Goal: Transaction & Acquisition: Purchase product/service

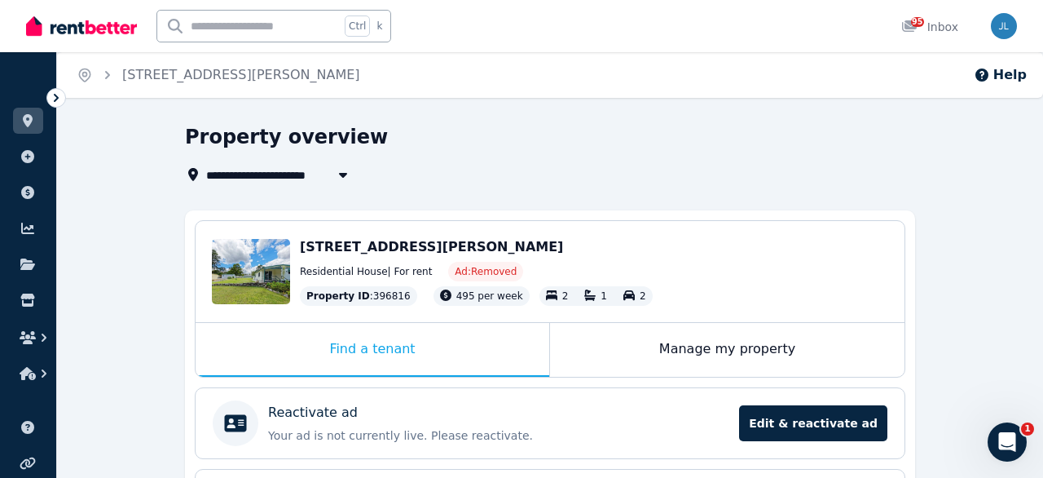
drag, startPoint x: 531, startPoint y: 139, endPoint x: 361, endPoint y: 107, distance: 173.5
click at [521, 139] on div "Property overview" at bounding box center [545, 139] width 721 height 31
click at [198, 26] on input "text" at bounding box center [248, 26] width 183 height 31
type input "**********"
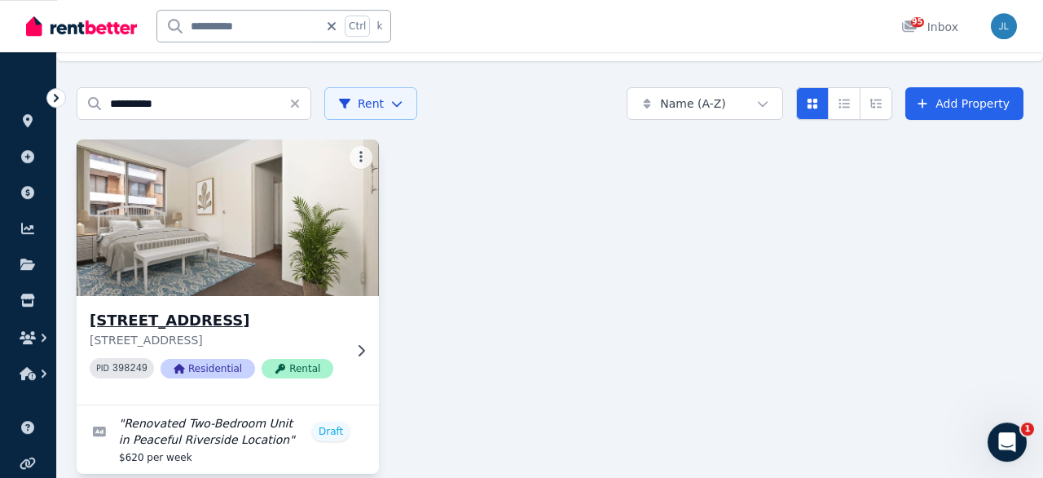
scroll to position [61, 0]
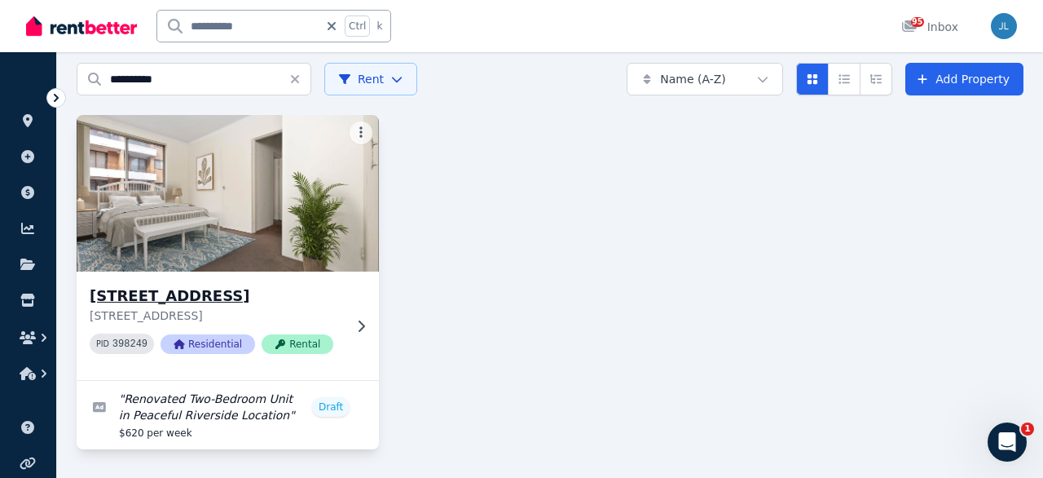
click at [256, 236] on img at bounding box center [228, 193] width 318 height 165
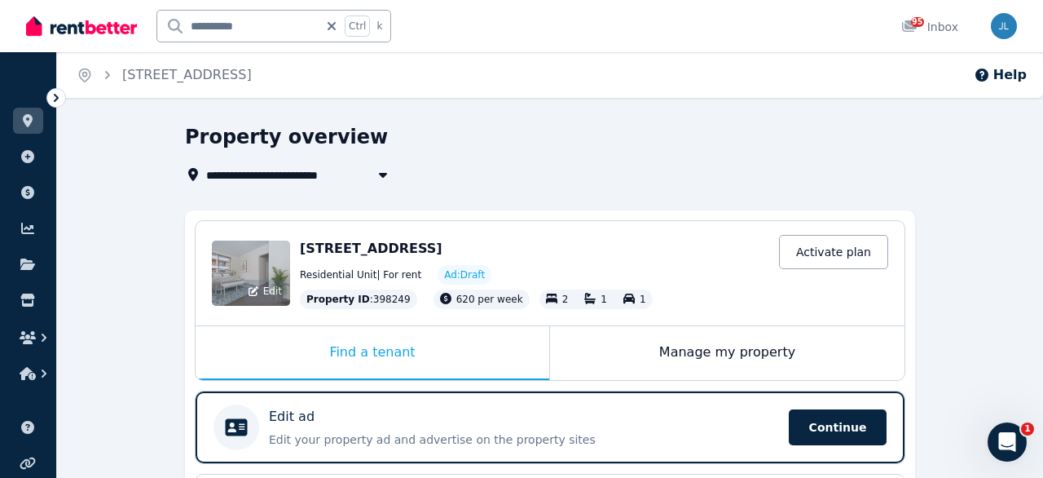
click at [249, 270] on div "Edit" at bounding box center [251, 272] width 78 height 65
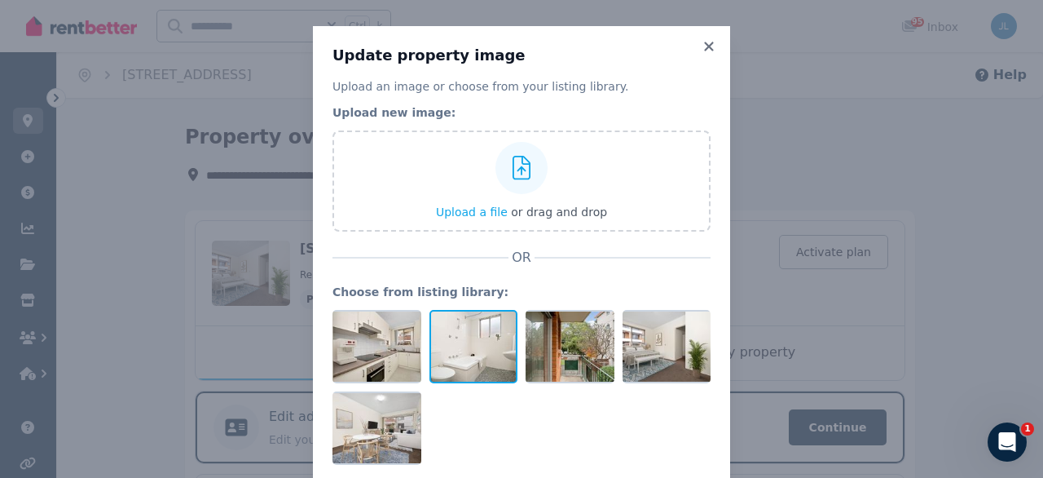
click at [443, 337] on div at bounding box center [474, 346] width 89 height 73
click at [504, 324] on icon at bounding box center [505, 322] width 15 height 15
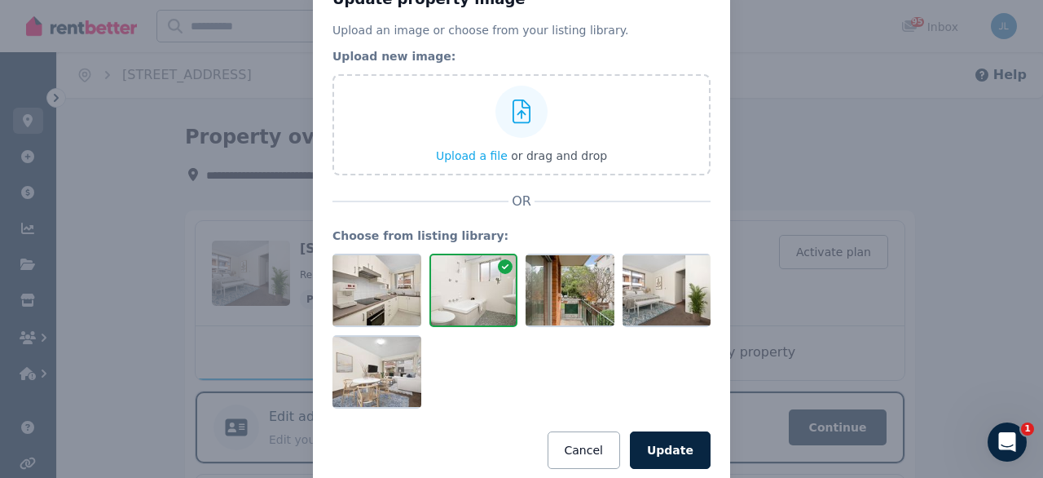
scroll to position [92, 0]
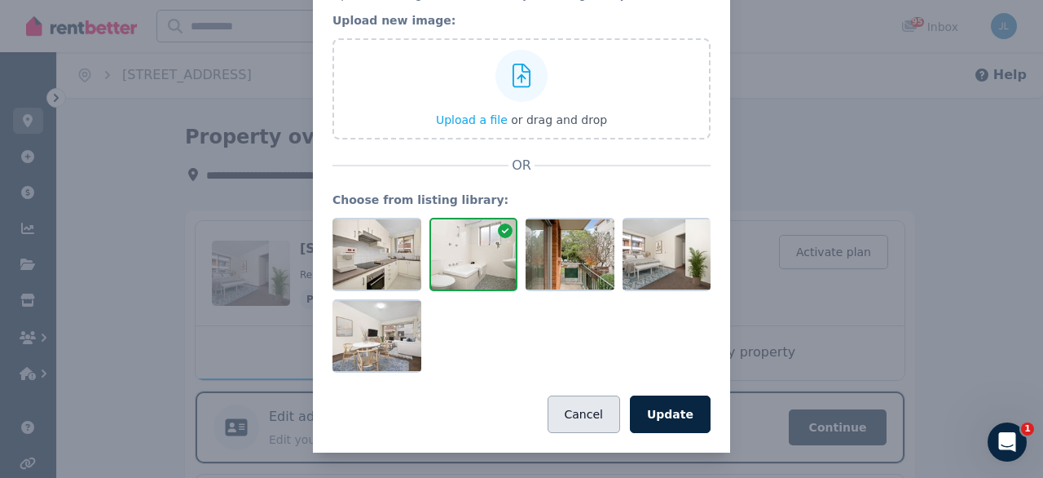
click at [575, 418] on button "Cancel" at bounding box center [584, 413] width 73 height 37
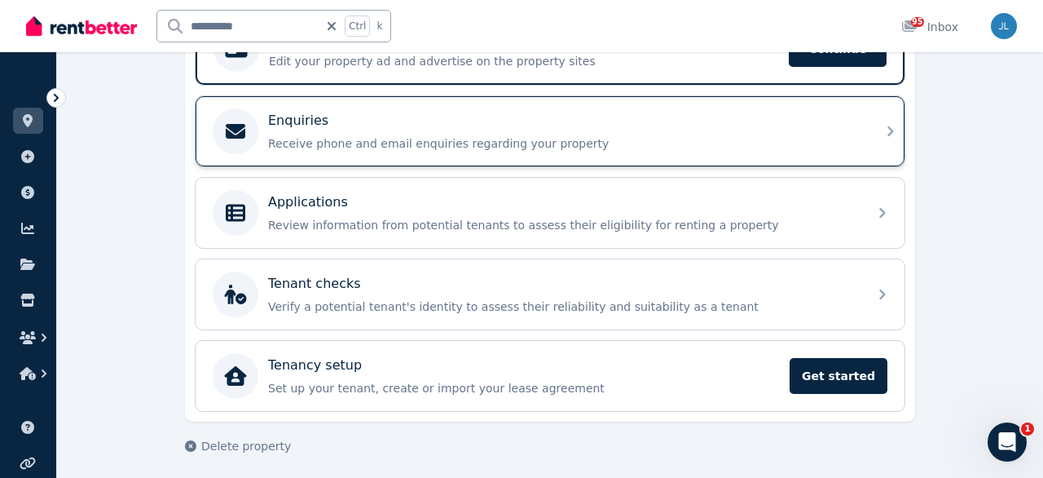
scroll to position [124, 0]
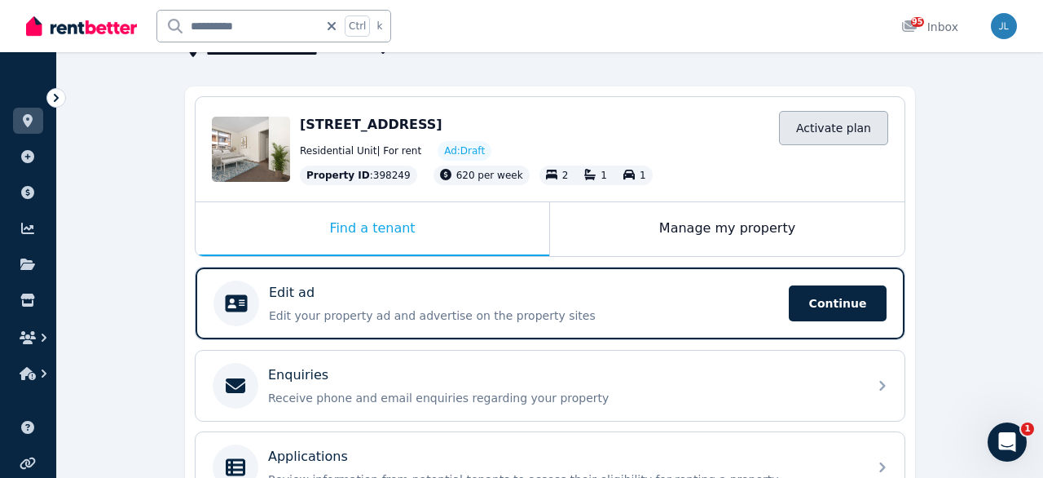
click at [858, 131] on link "Activate plan" at bounding box center [833, 128] width 109 height 34
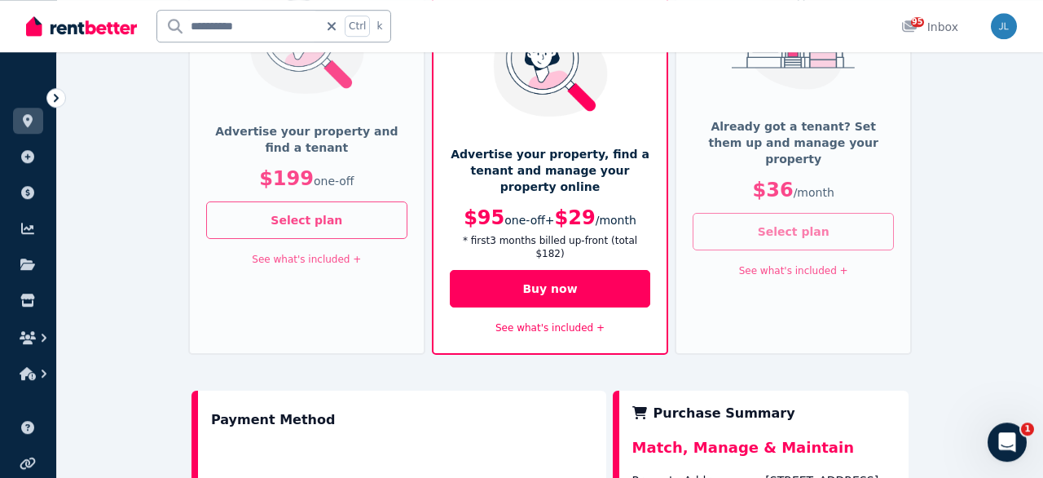
scroll to position [170, 0]
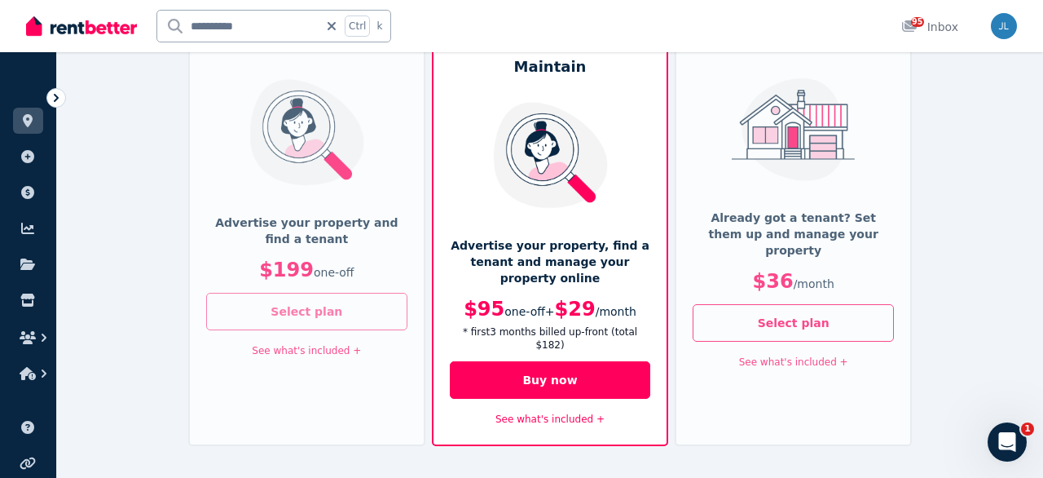
click at [302, 299] on button "Select plan" at bounding box center [306, 311] width 201 height 37
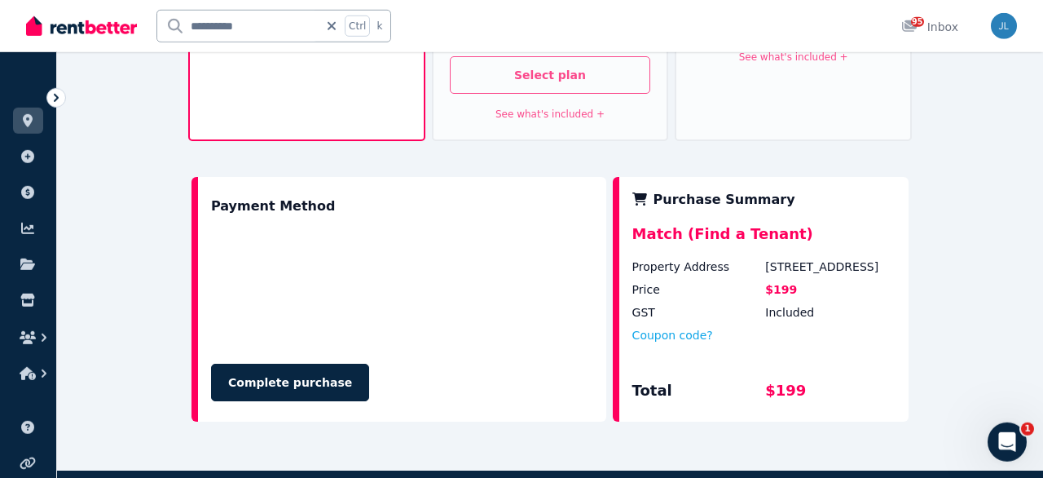
scroll to position [509, 0]
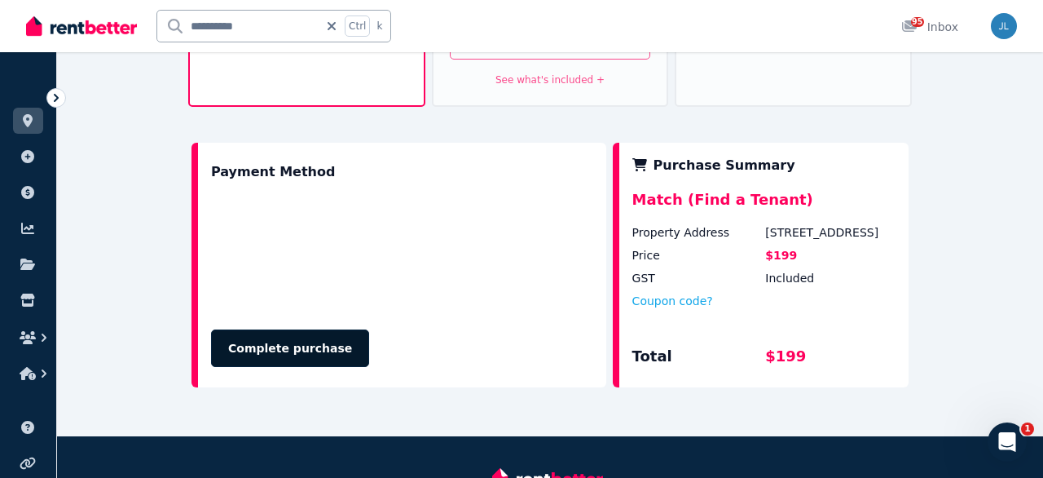
click at [298, 329] on button "Complete purchase" at bounding box center [290, 347] width 158 height 37
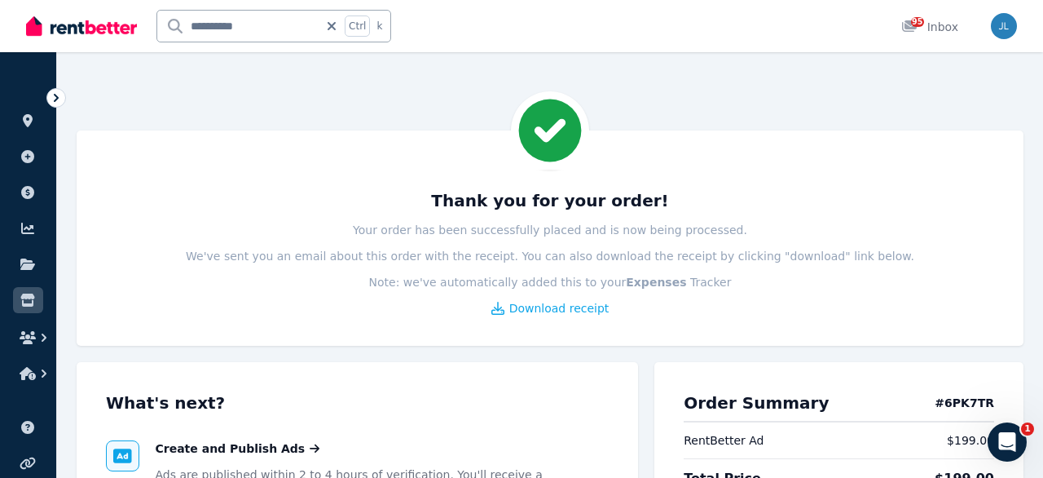
click at [87, 33] on img at bounding box center [81, 26] width 111 height 24
